Goal: Navigation & Orientation: Find specific page/section

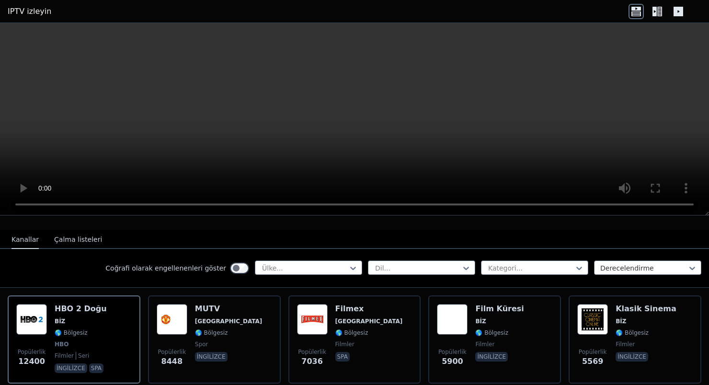
scroll to position [90, 0]
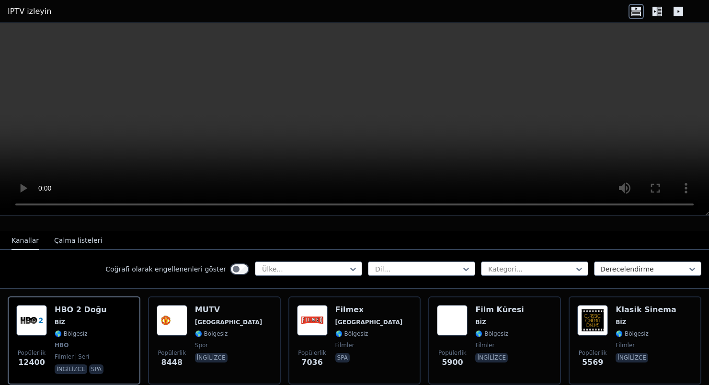
click at [68, 243] on font "Çalma listeleri" at bounding box center [78, 241] width 48 height 8
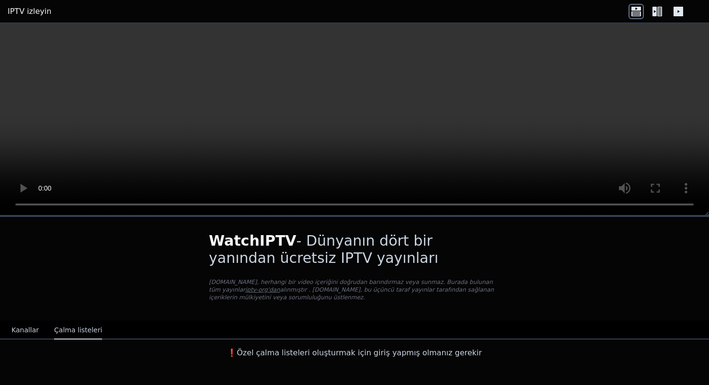
click at [8, 317] on div "WatchIPTV - Dünyanın dört bir yanından ücretsiz IPTV yayınları [DOMAIN_NAME], h…" at bounding box center [354, 290] width 709 height 146
click at [23, 329] on font "Kanallar" at bounding box center [24, 330] width 27 height 8
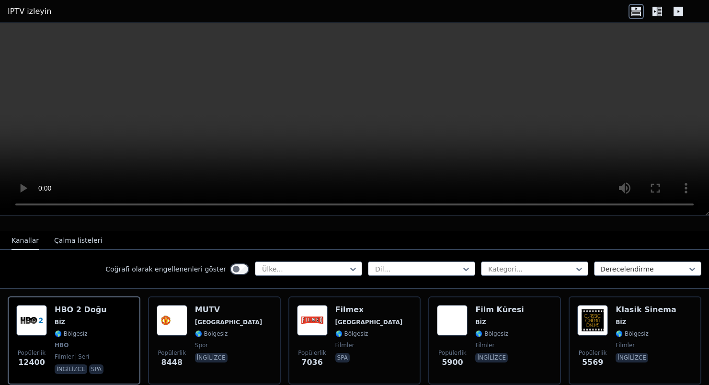
scroll to position [89, 0]
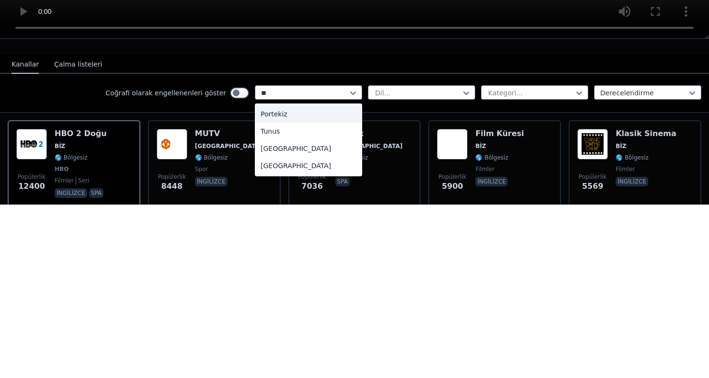
click at [271, 319] on font "[GEOGRAPHIC_DATA]" at bounding box center [296, 322] width 70 height 8
type input "**"
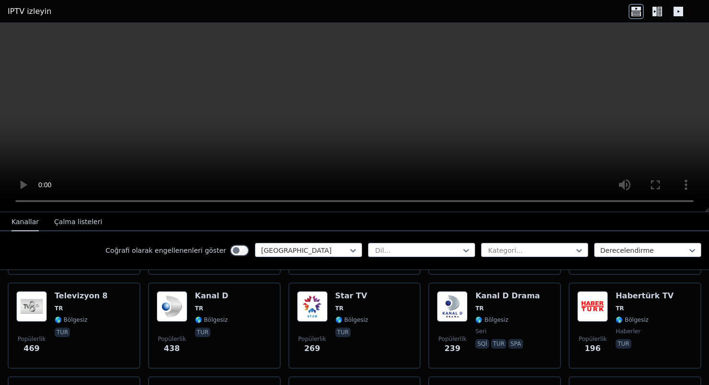
scroll to position [194, 0]
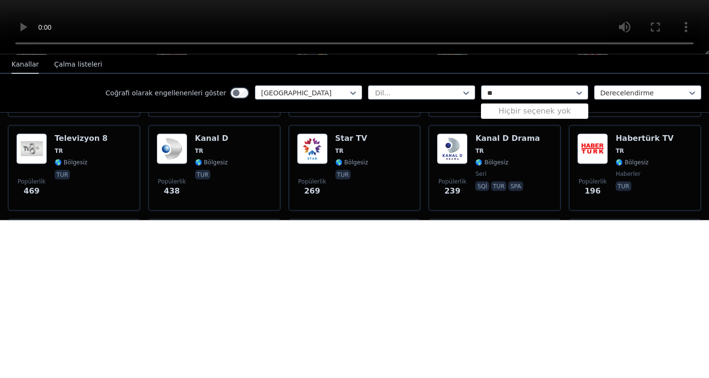
type input "*"
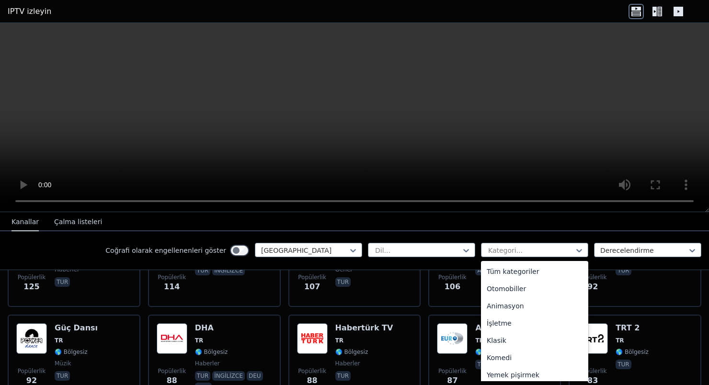
scroll to position [444, 0]
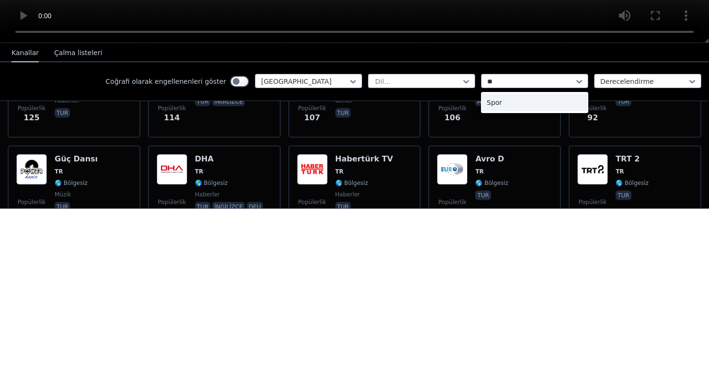
click at [518, 273] on div "Spor" at bounding box center [534, 271] width 107 height 17
type input "**"
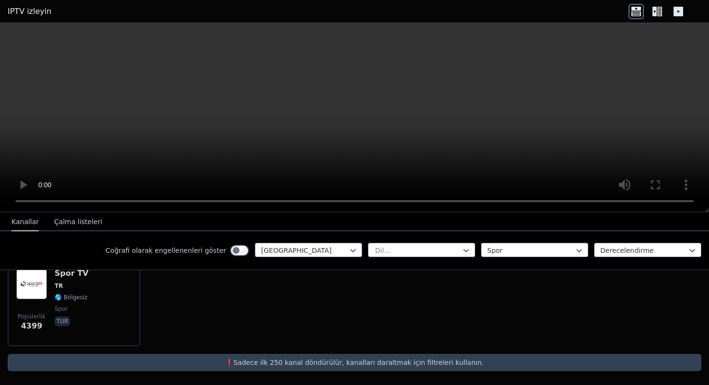
scroll to position [124, 0]
click at [63, 223] on font "Çalma listeleri" at bounding box center [78, 222] width 48 height 8
